Goal: Transaction & Acquisition: Purchase product/service

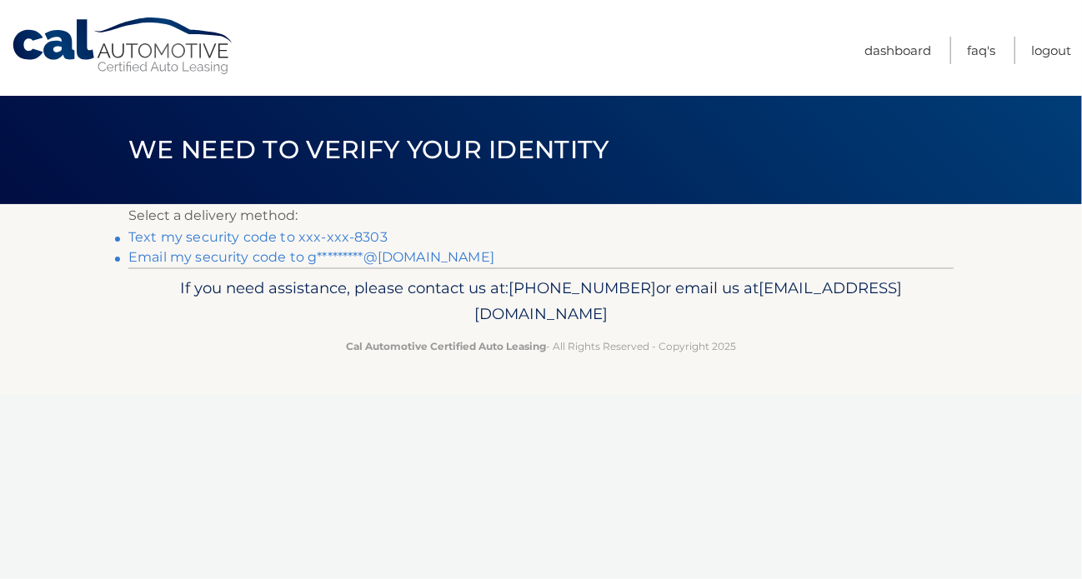
click at [290, 238] on link "Text my security code to xxx-xxx-8303" at bounding box center [257, 237] width 259 height 16
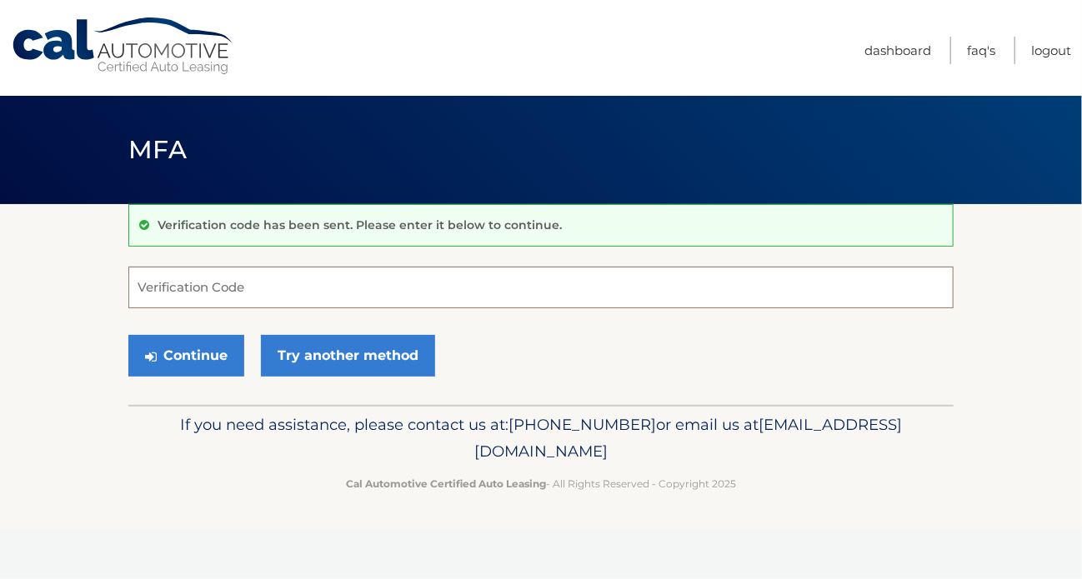
click at [268, 287] on input "Verification Code" at bounding box center [540, 288] width 825 height 42
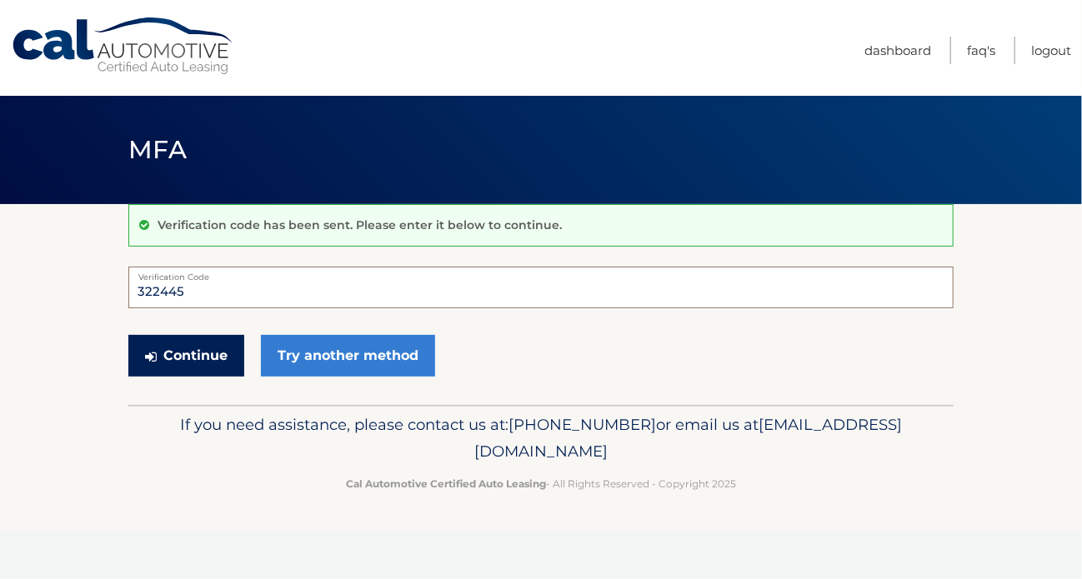
type input "322445"
click at [178, 349] on button "Continue" at bounding box center [186, 356] width 116 height 42
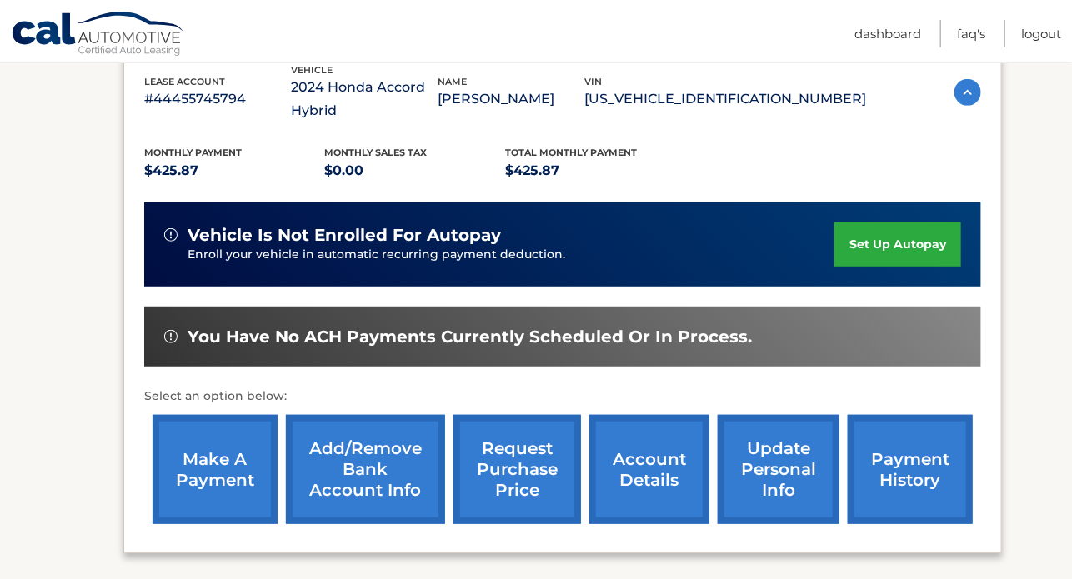
scroll to position [333, 0]
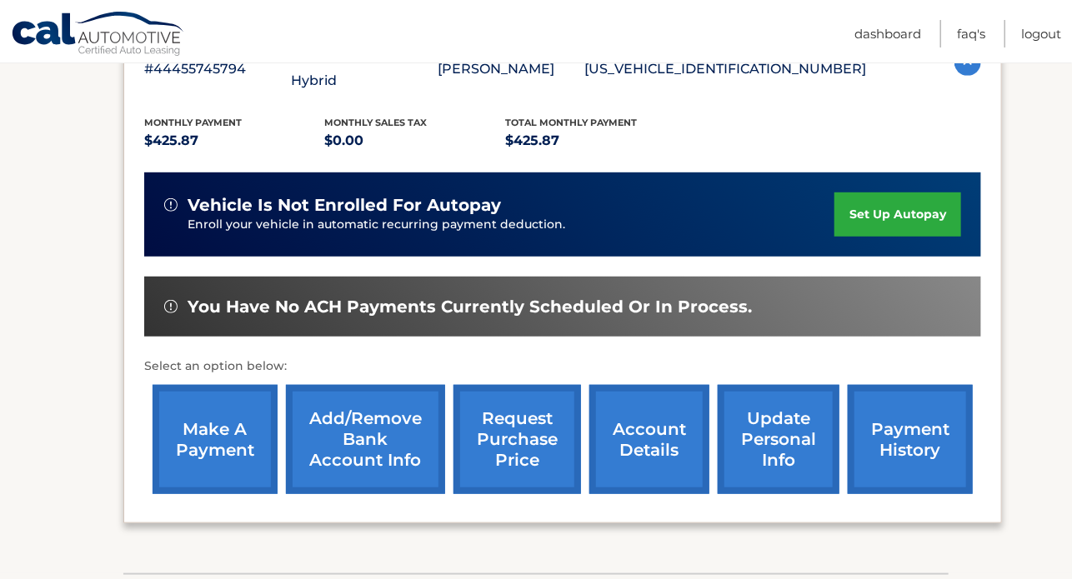
click at [215, 438] on link "make a payment" at bounding box center [215, 439] width 125 height 109
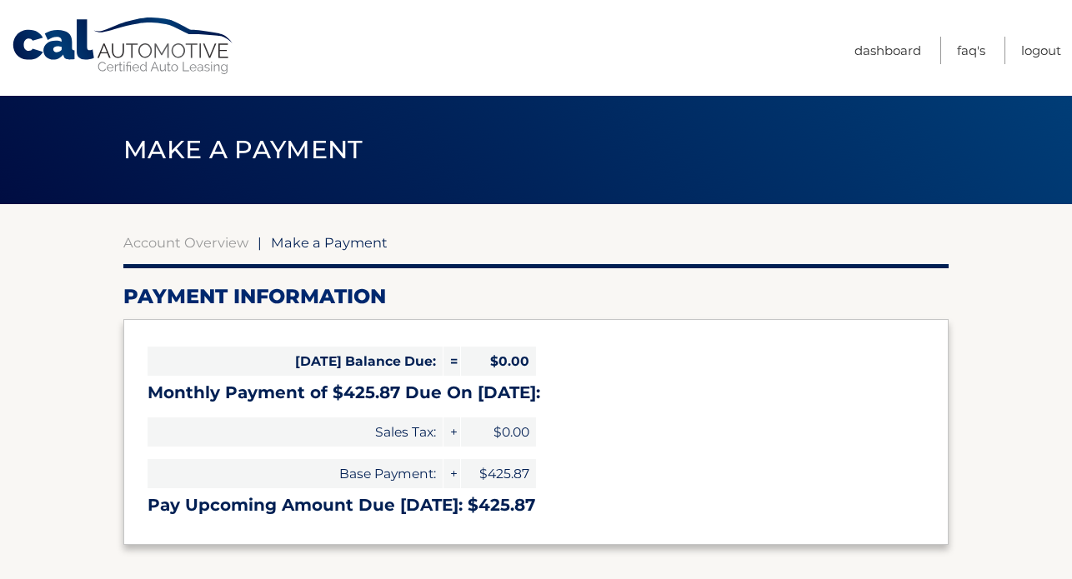
select select "NjZmYzFlZmUtYzFiYi00MGM4LThlMjItMWVjZjYxZTUyMzI3"
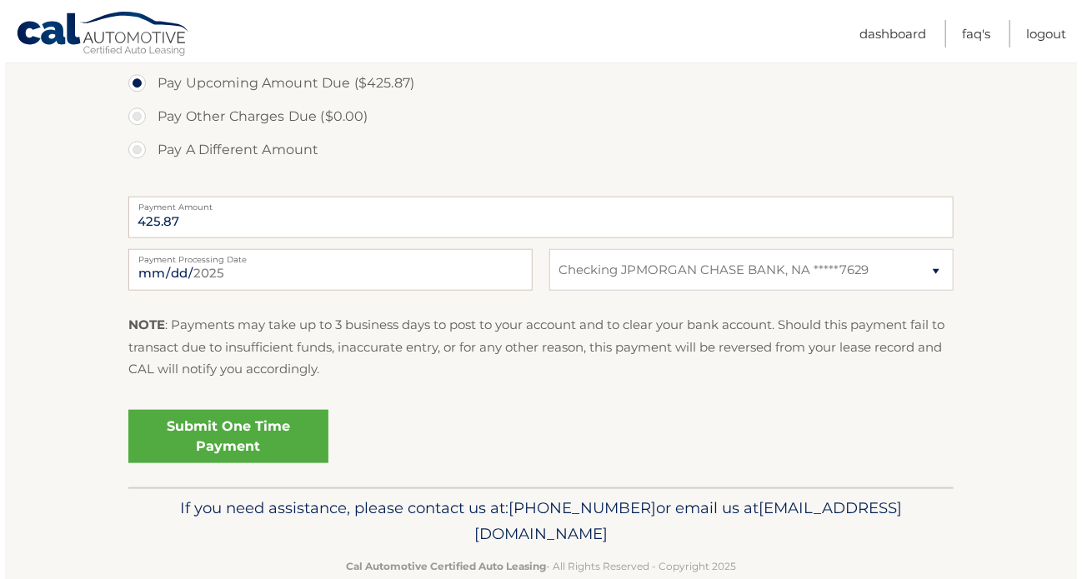
scroll to position [600, 0]
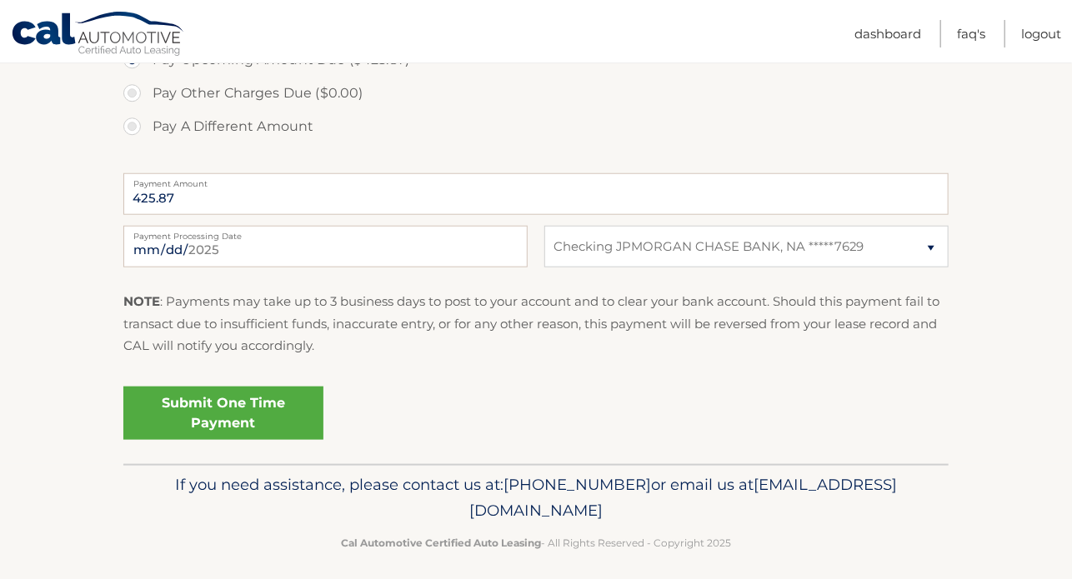
click at [208, 405] on link "Submit One Time Payment" at bounding box center [223, 413] width 200 height 53
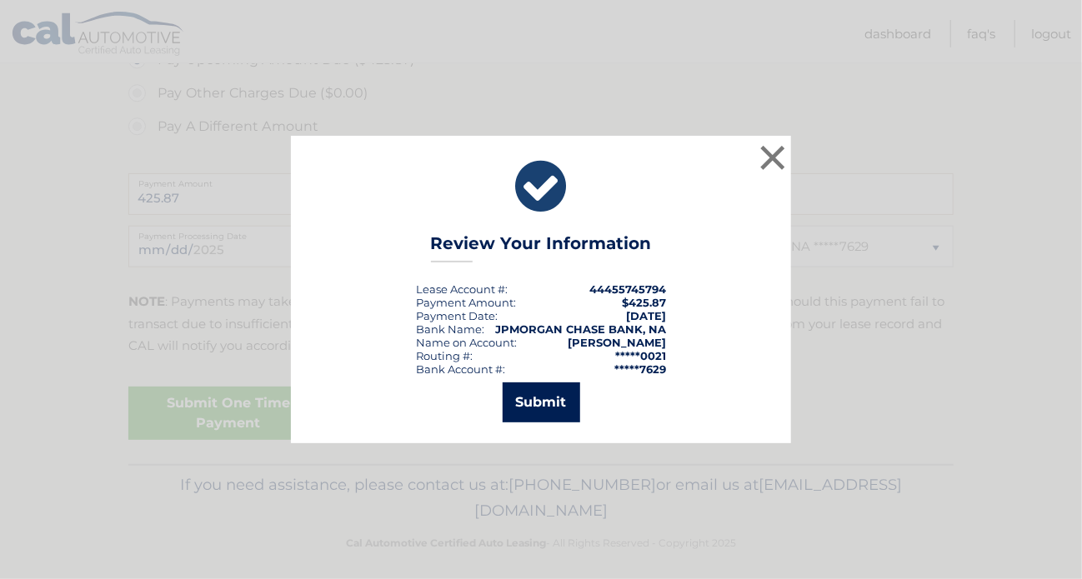
click at [533, 403] on button "Submit" at bounding box center [542, 403] width 78 height 40
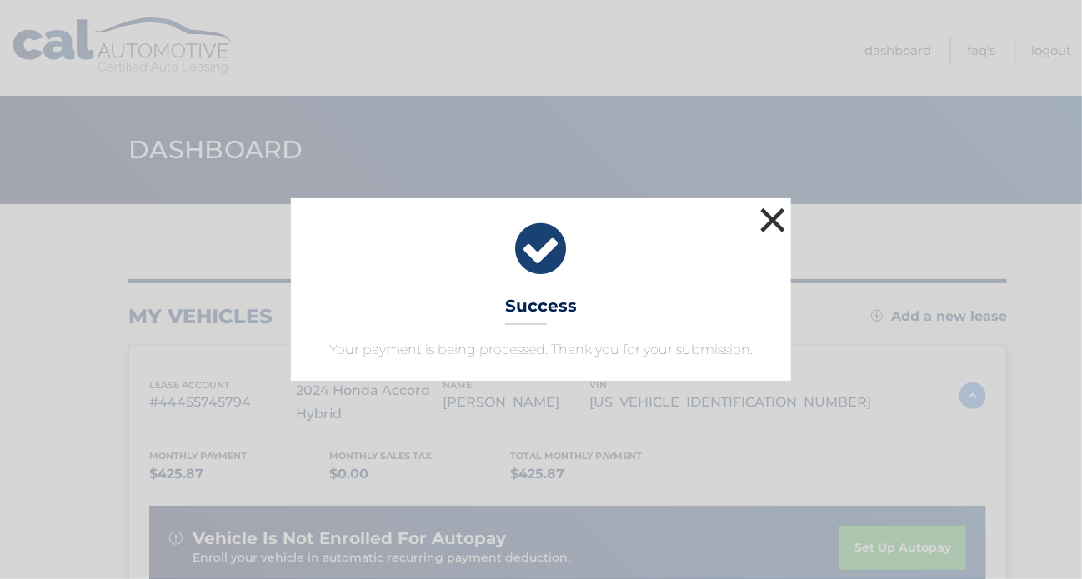
click at [769, 217] on button "×" at bounding box center [772, 219] width 33 height 33
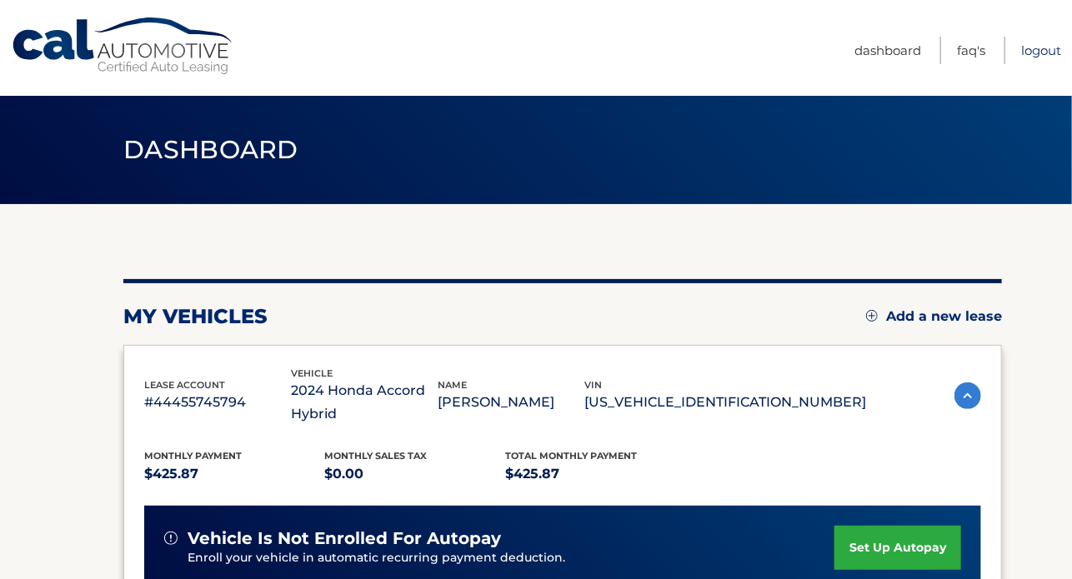
click at [1035, 53] on link "Logout" at bounding box center [1041, 51] width 40 height 28
